Goal: Navigation & Orientation: Find specific page/section

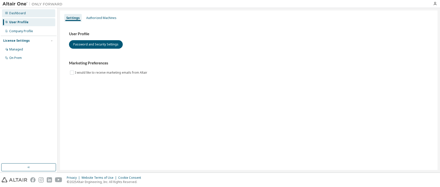
click at [21, 12] on div "Dashboard" at bounding box center [17, 13] width 17 height 4
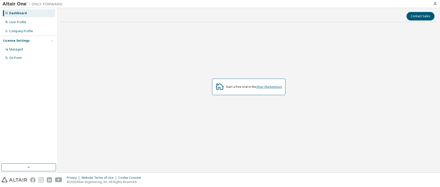
click at [269, 87] on link "Altair Marketplace" at bounding box center [269, 87] width 26 height 4
click at [23, 23] on div "User Profile" at bounding box center [17, 22] width 17 height 4
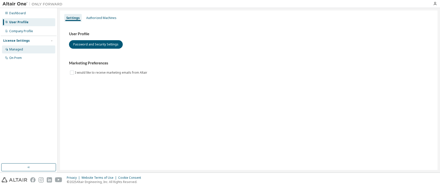
click at [18, 50] on div "Managed" at bounding box center [16, 50] width 14 height 4
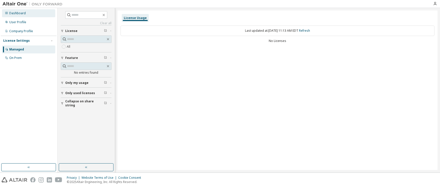
click at [12, 14] on div "Dashboard" at bounding box center [17, 13] width 17 height 4
